Goal: Information Seeking & Learning: Learn about a topic

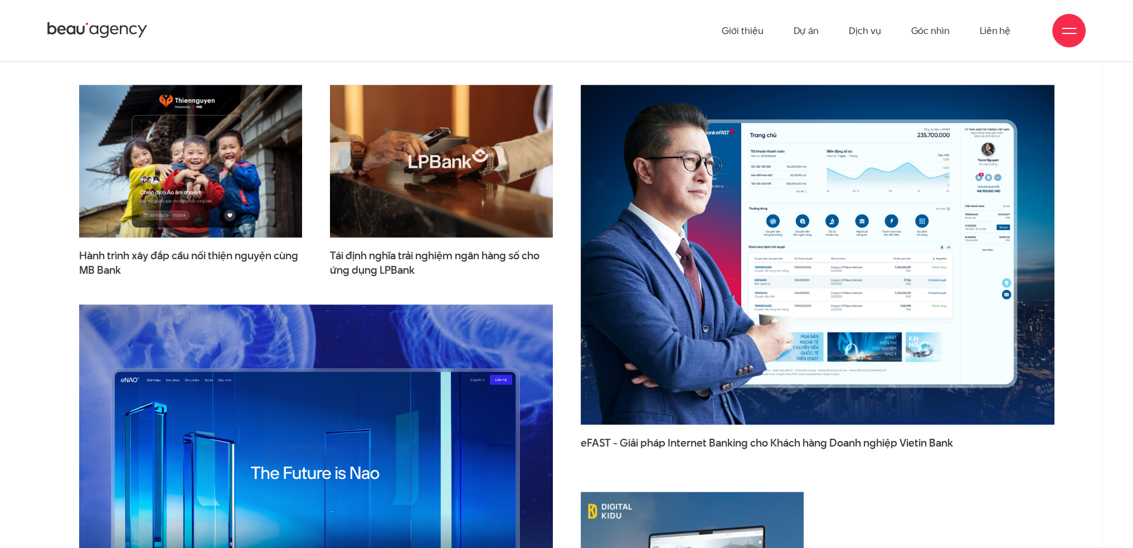
scroll to position [1673, 0]
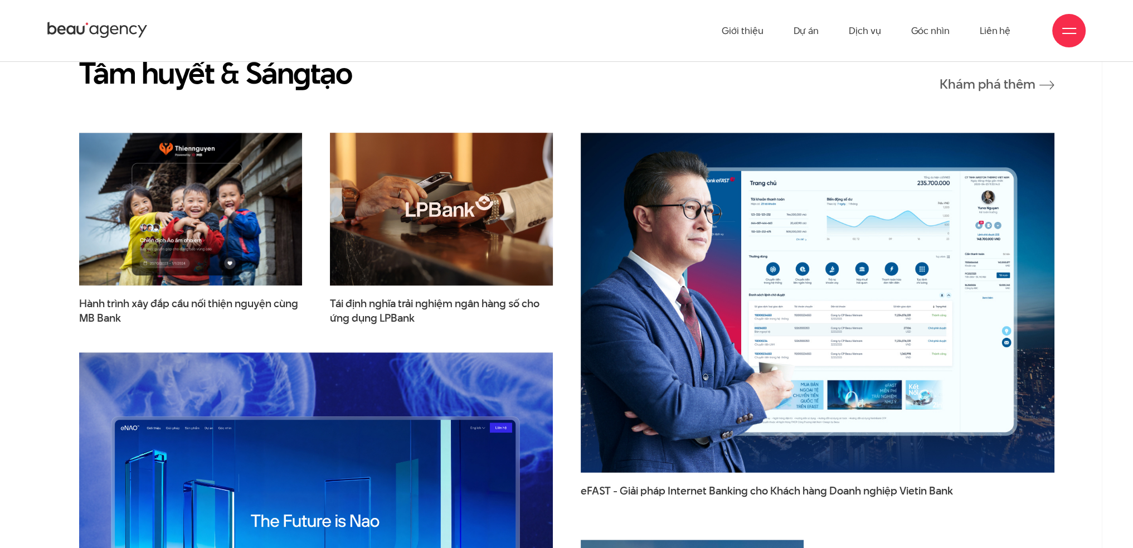
click at [397, 198] on img at bounding box center [441, 209] width 245 height 168
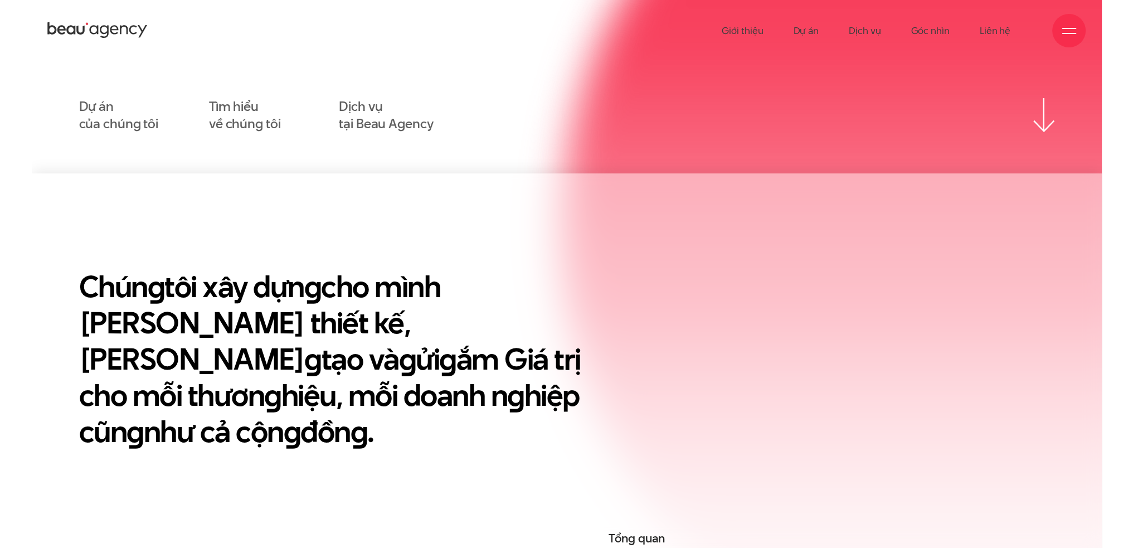
scroll to position [0, 0]
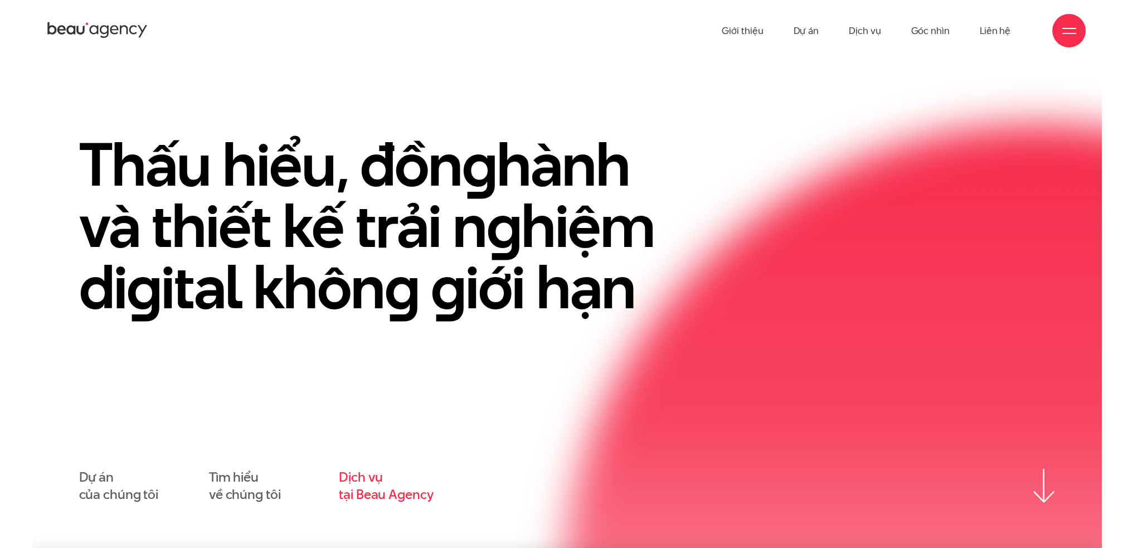
click at [377, 490] on link "Dịch vụ tại Beau Agency" at bounding box center [386, 486] width 94 height 35
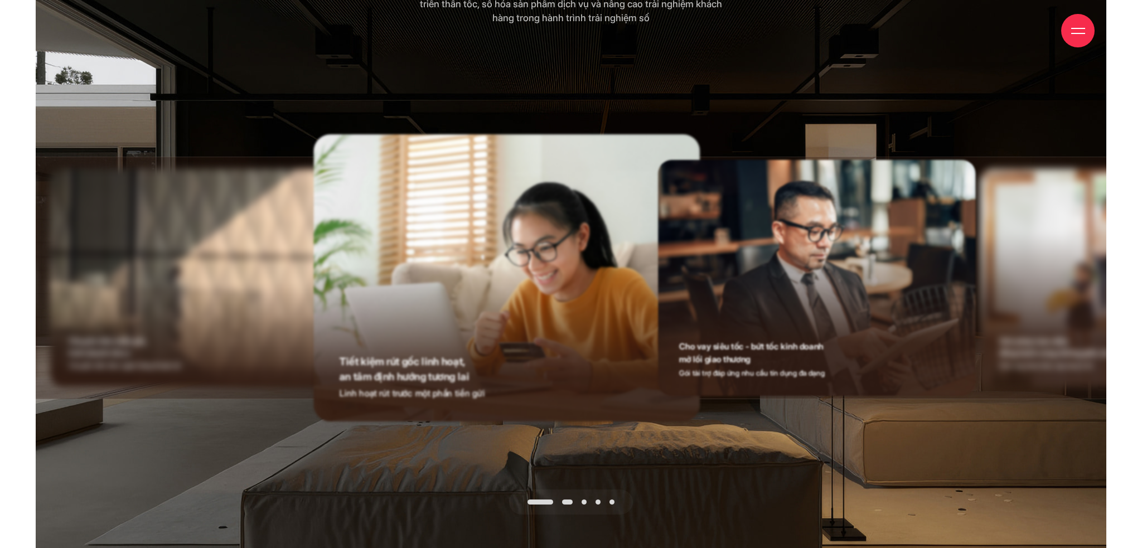
click at [568, 500] on span at bounding box center [567, 502] width 11 height 5
click at [583, 500] on span at bounding box center [583, 502] width 5 height 5
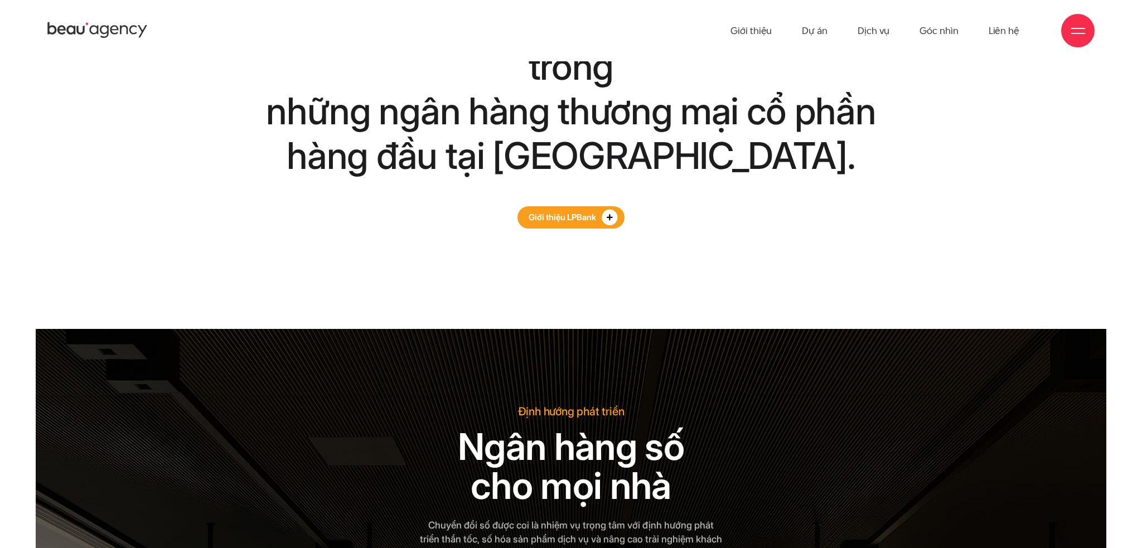
click at [613, 214] on icon at bounding box center [610, 217] width 6 height 6
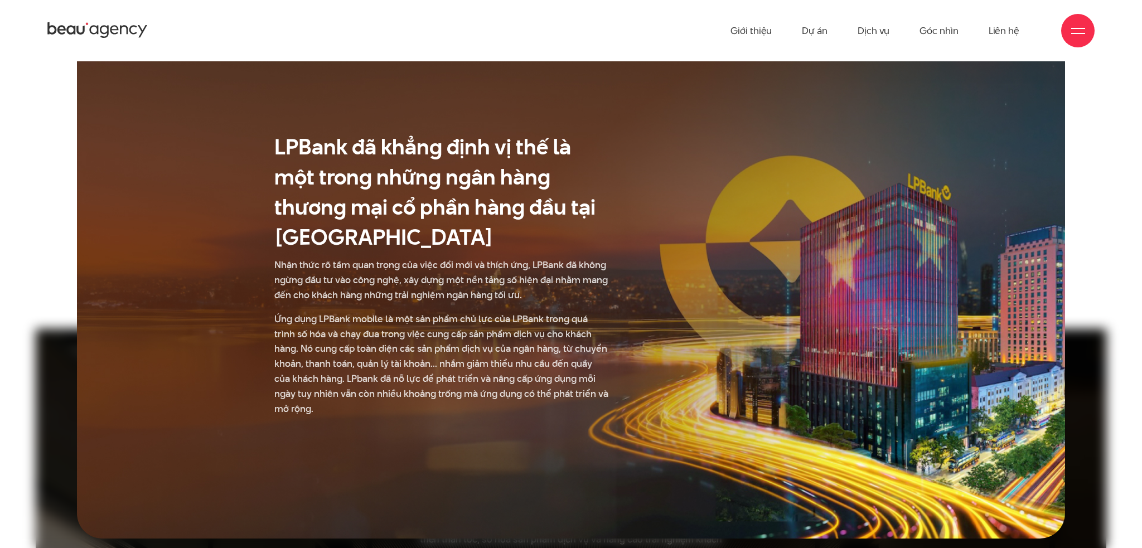
click at [592, 21] on div "Giới thiệu Dự án Dịch vụ Góc nhìn Liên hệ" at bounding box center [570, 30] width 1047 height 61
click at [27, 74] on div at bounding box center [571, 274] width 1142 height 548
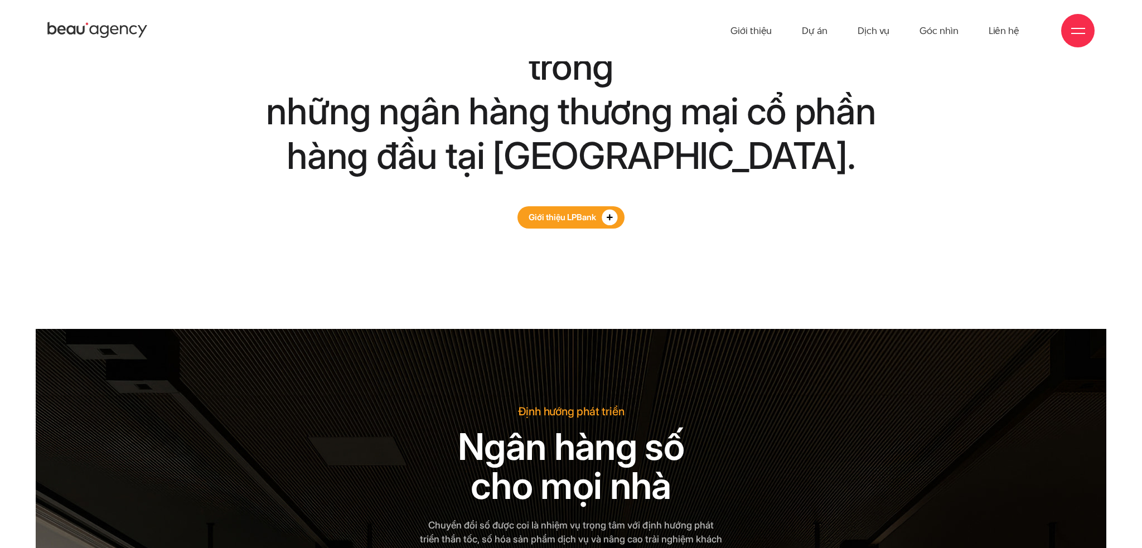
click at [611, 214] on icon at bounding box center [610, 217] width 6 height 6
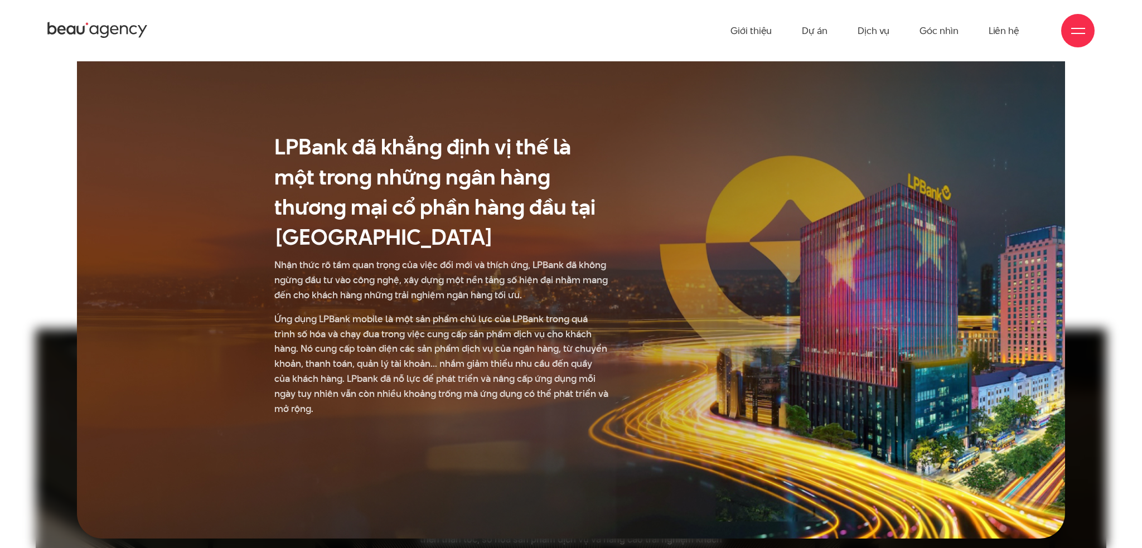
click at [429, 44] on div "Giới thiệu Dự án Dịch vụ Góc nhìn Liên hệ" at bounding box center [570, 30] width 1047 height 61
click at [216, 22] on div "Giới thiệu Dự án Dịch vụ Góc nhìn Liên hệ" at bounding box center [570, 30] width 1047 height 61
click at [273, 33] on div "Giới thiệu Dự án Dịch vụ Góc nhìn Liên hệ" at bounding box center [570, 30] width 1047 height 61
click at [1120, 275] on div at bounding box center [571, 274] width 1142 height 548
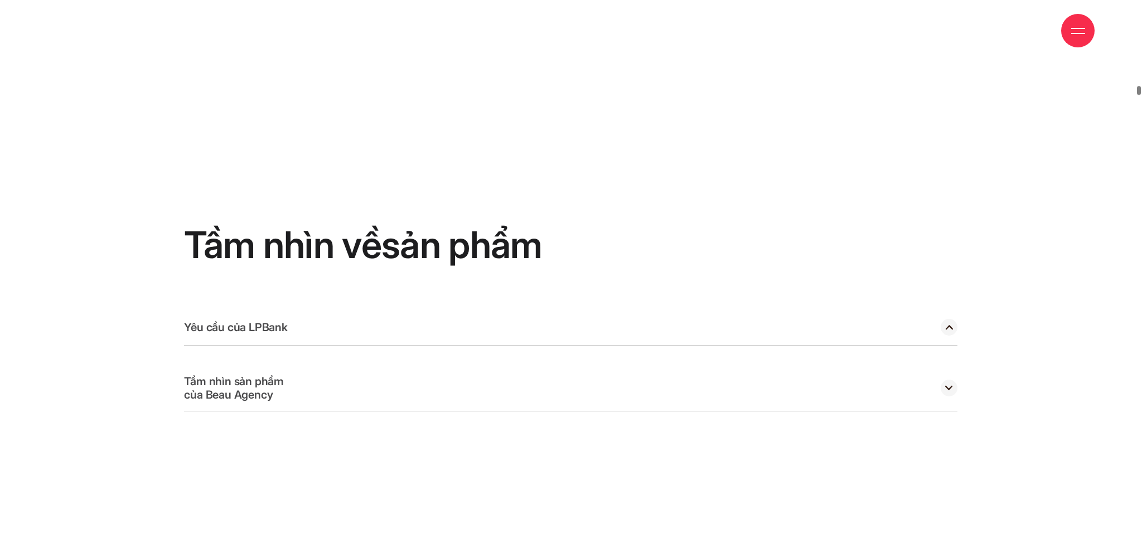
click at [949, 319] on circle at bounding box center [949, 327] width 17 height 17
click at [951, 380] on circle at bounding box center [949, 388] width 17 height 17
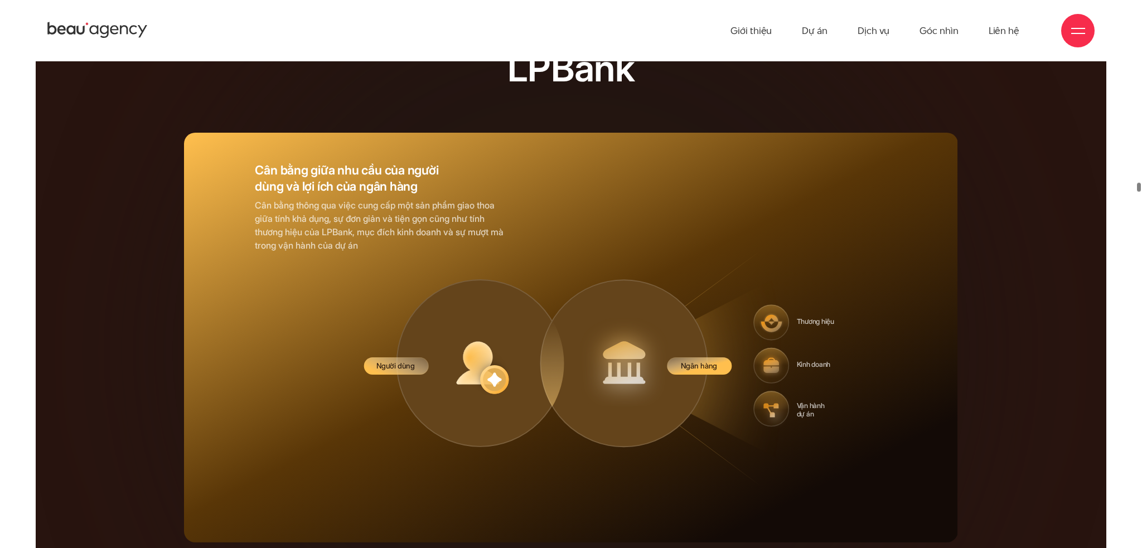
click at [627, 321] on icon at bounding box center [625, 363] width 84 height 84
click at [451, 331] on circle at bounding box center [480, 363] width 167 height 167
click at [618, 328] on icon at bounding box center [625, 363] width 84 height 84
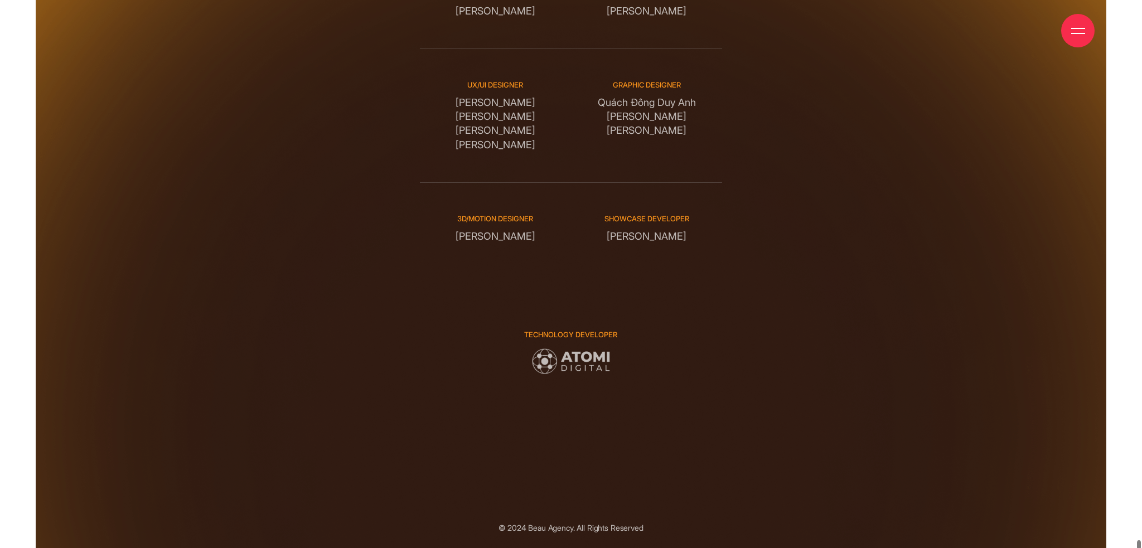
drag, startPoint x: 818, startPoint y: 283, endPoint x: 820, endPoint y: 276, distance: 7.4
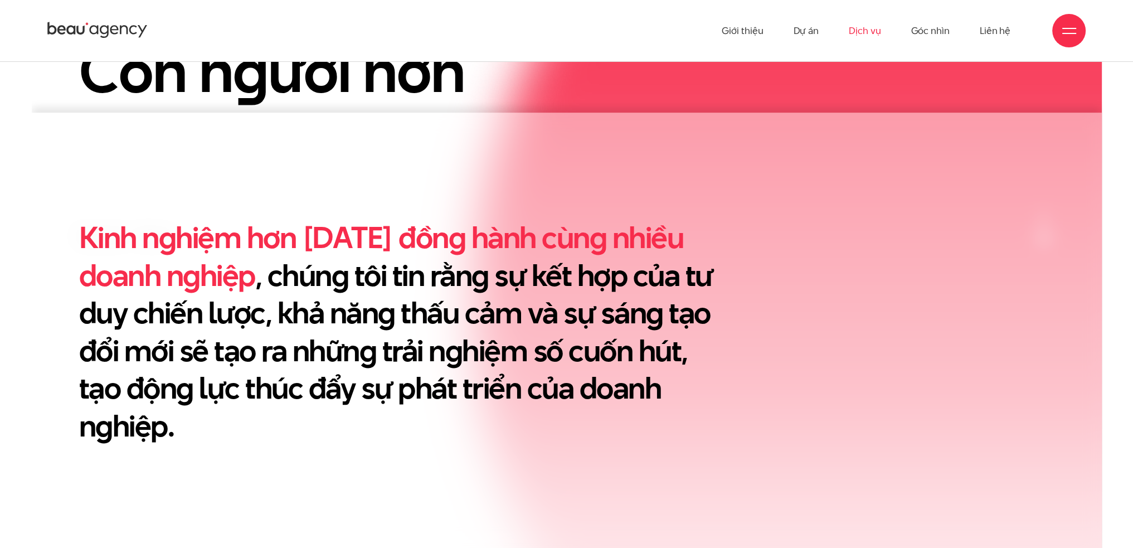
scroll to position [337, 0]
